Goal: Information Seeking & Learning: Learn about a topic

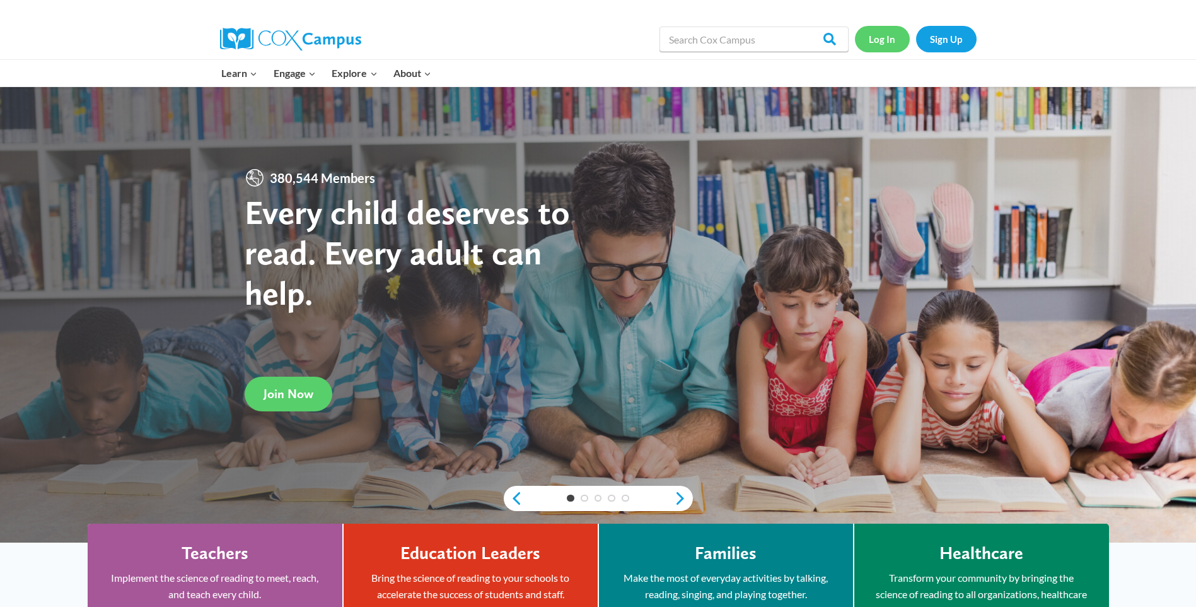
click at [866, 39] on link "Log In" at bounding box center [882, 39] width 55 height 26
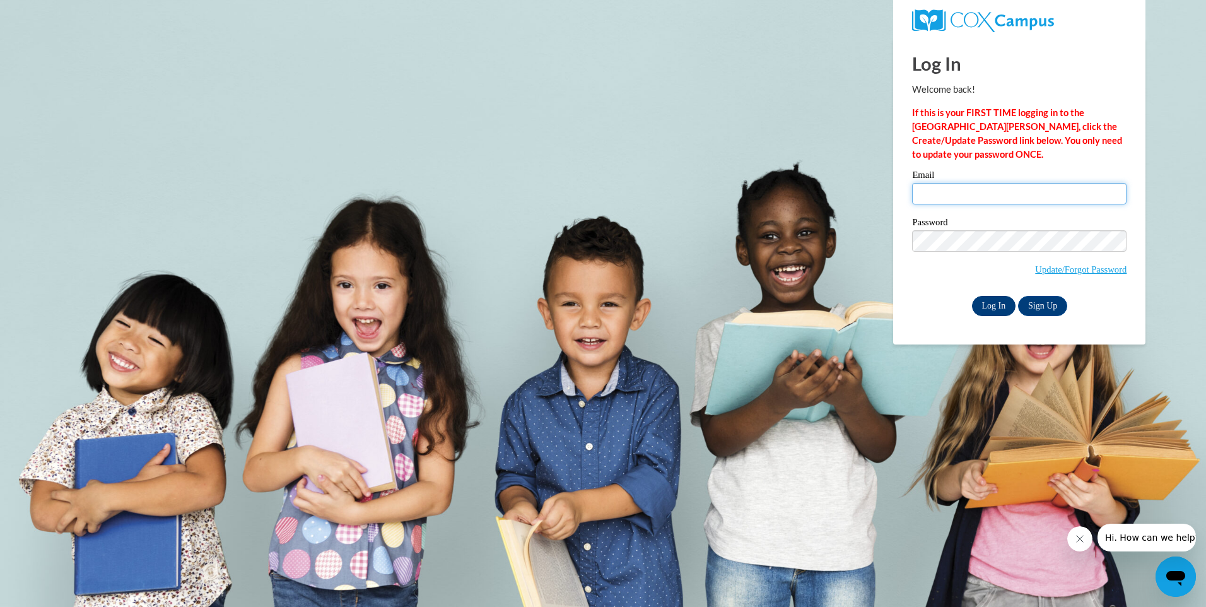
type input "[EMAIL_ADDRESS][DOMAIN_NAME]"
click at [993, 303] on input "Log In" at bounding box center [994, 306] width 44 height 20
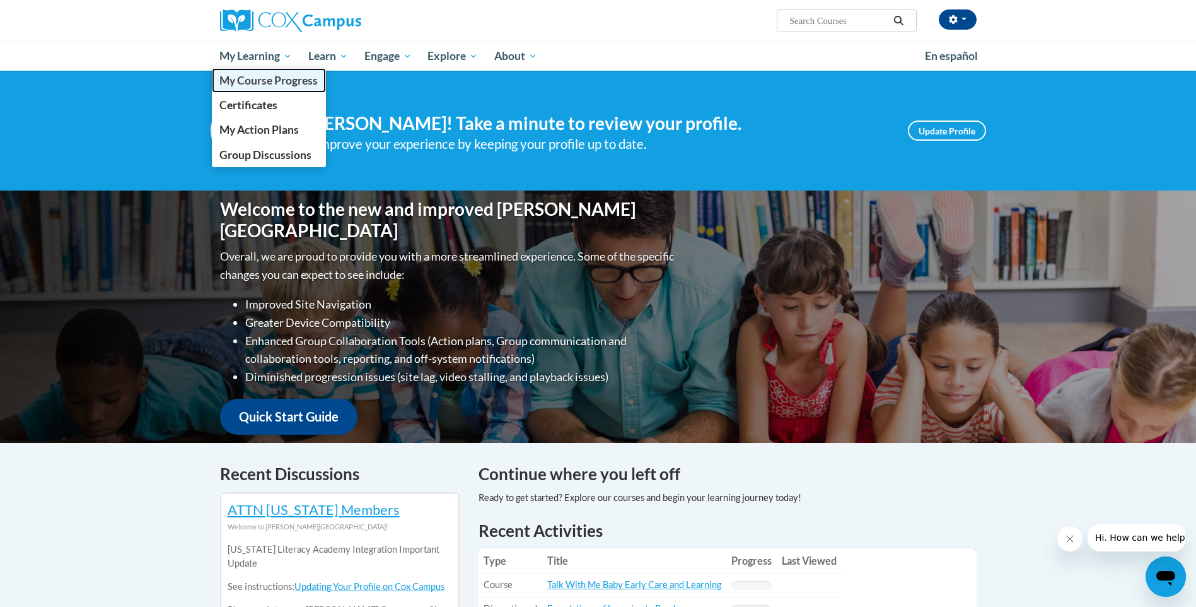
click at [256, 79] on span "My Course Progress" at bounding box center [268, 80] width 98 height 13
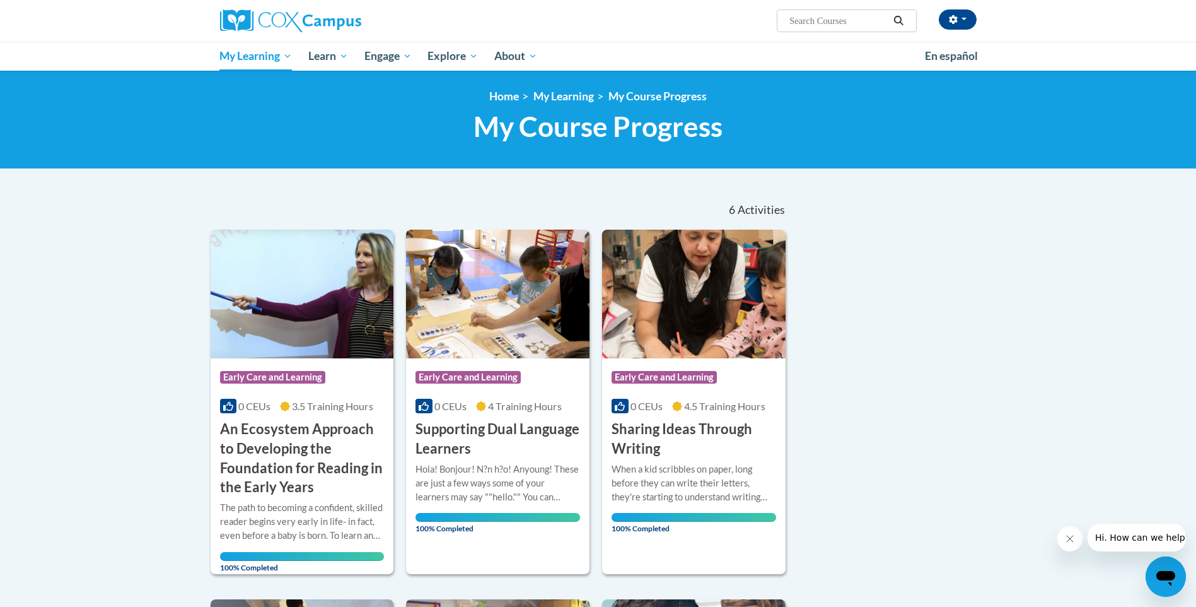
click at [791, 28] on input "Search..." at bounding box center [838, 20] width 101 height 15
paste input "In the Know Naptime Series: Visual Supports"
type input "In the Know Naptime Series: Visual Supports"
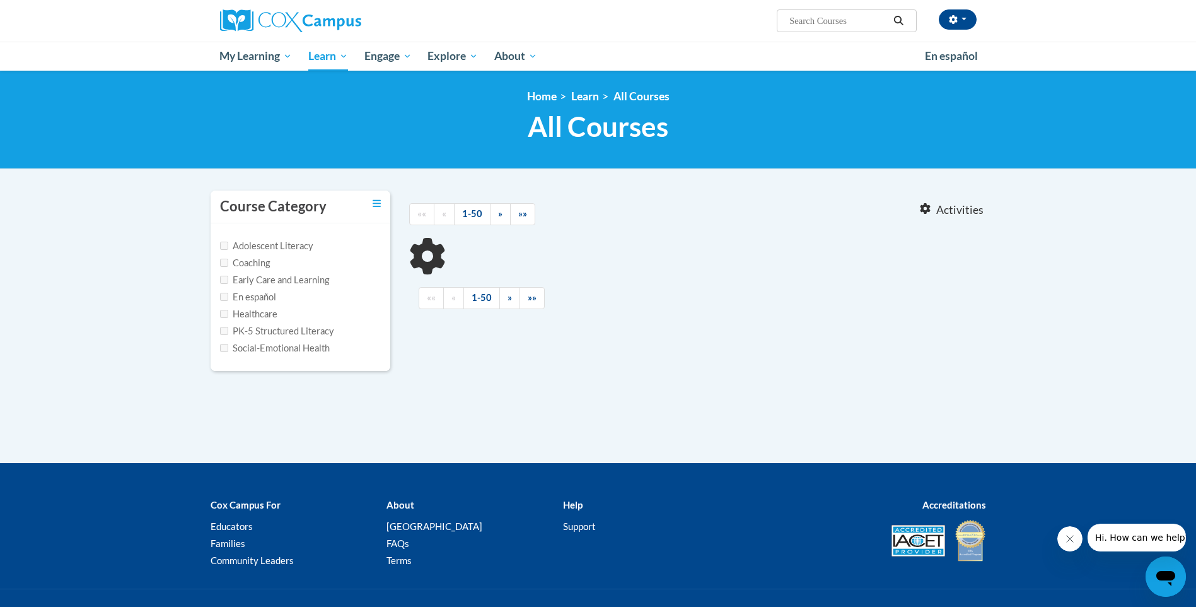
type input "In the Know Naptime Series: Visual Supports"
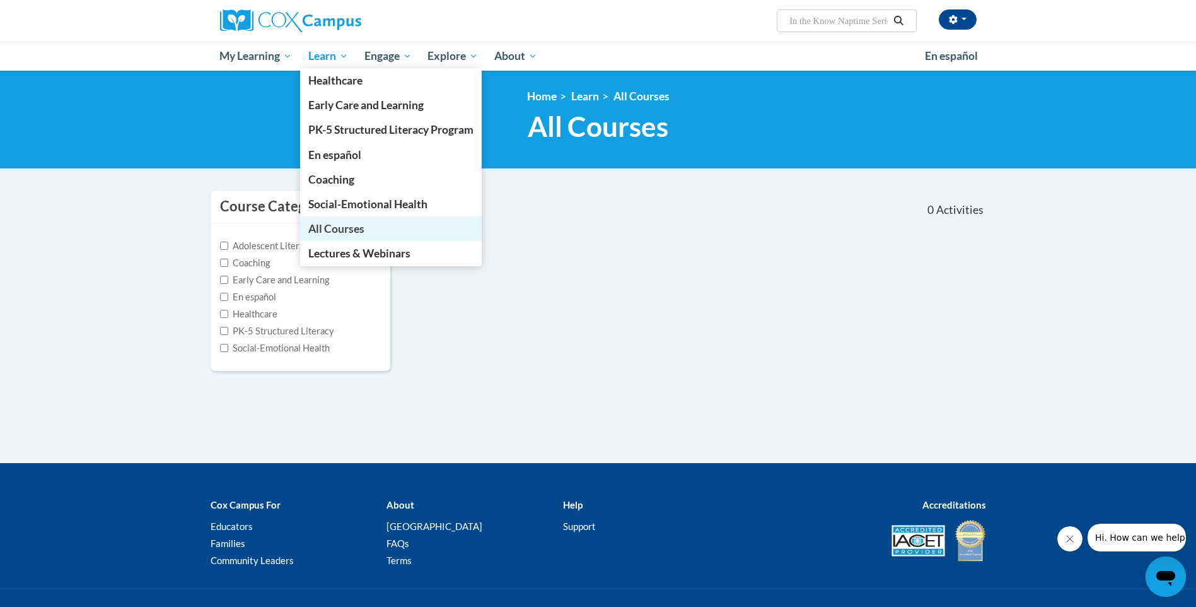
click at [349, 233] on span "All Courses" at bounding box center [336, 228] width 56 height 13
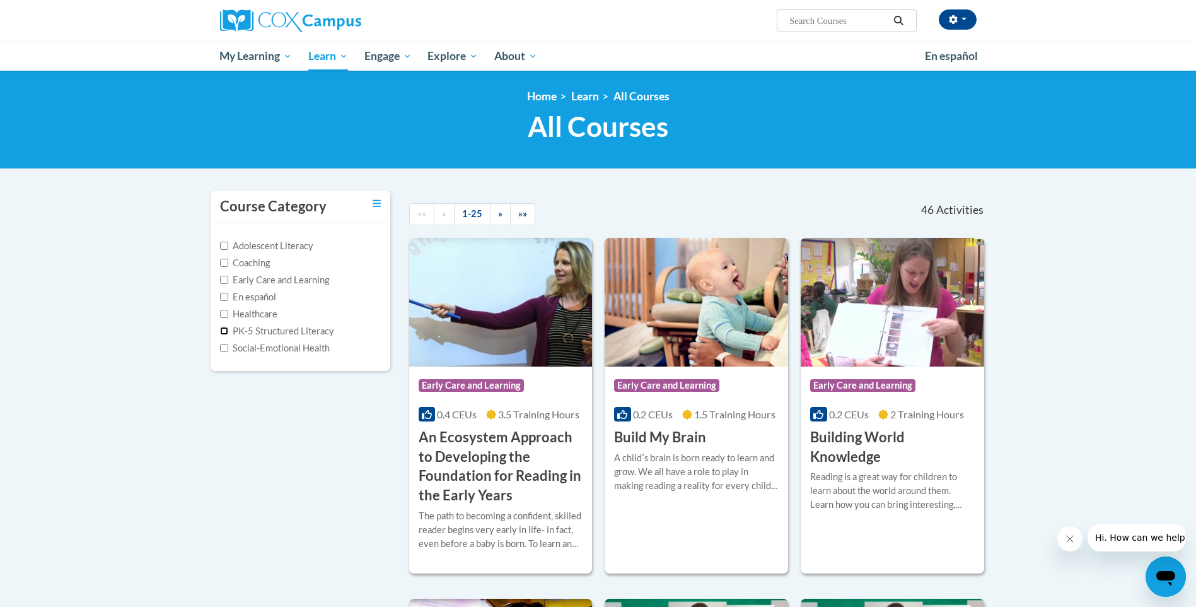
click at [224, 330] on input "PK-5 Structured Literacy" at bounding box center [224, 331] width 8 height 8
checkbox input "true"
